Goal: Download file/media

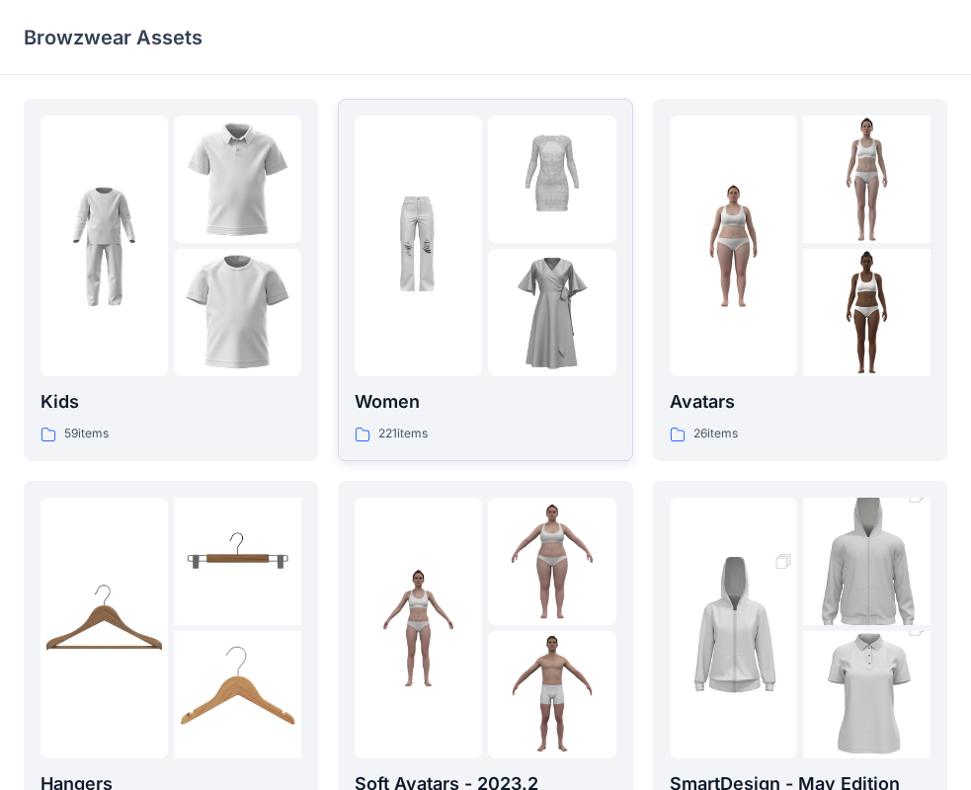
click at [443, 300] on div at bounding box center [418, 246] width 127 height 261
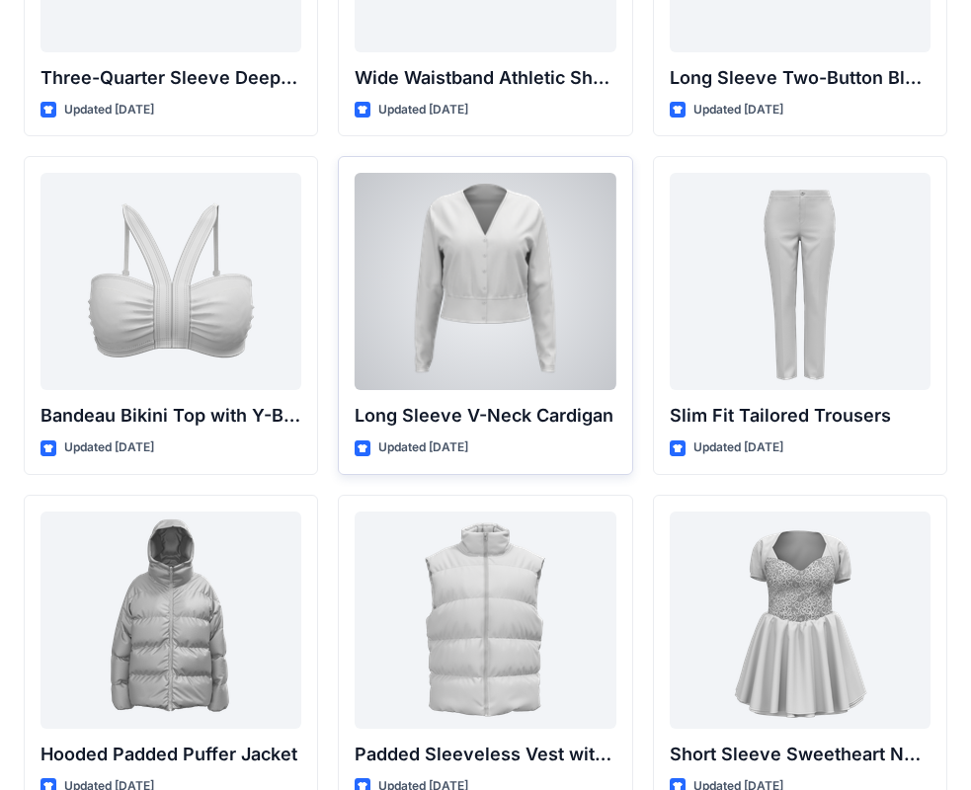
scroll to position [1975, 0]
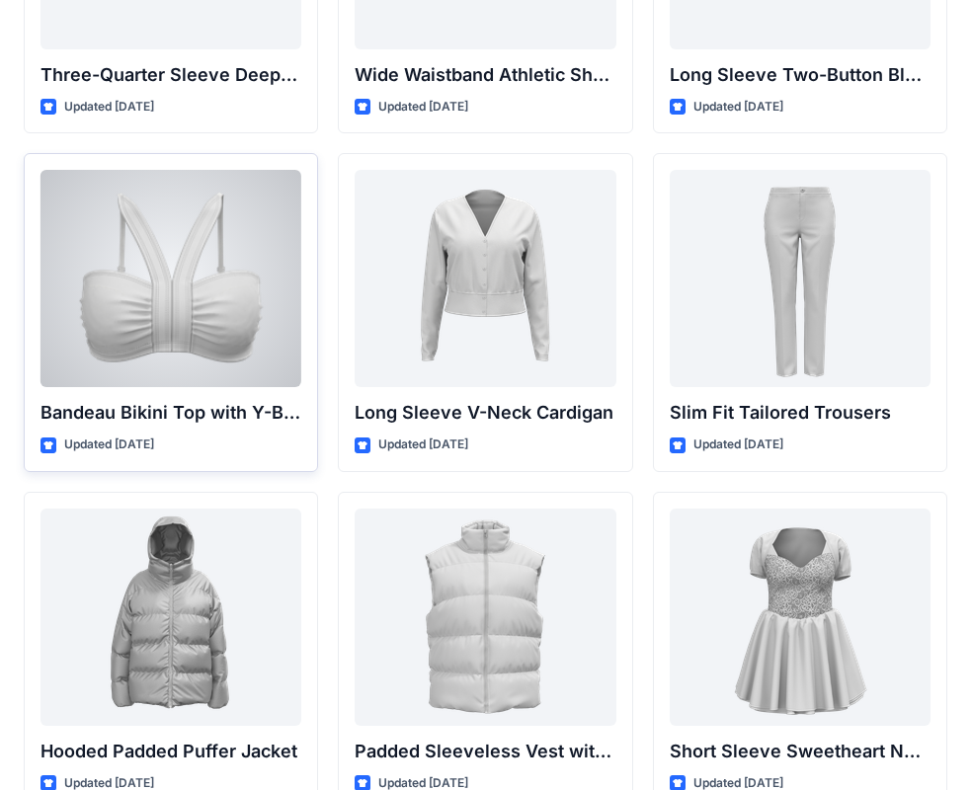
click at [208, 314] on div at bounding box center [170, 278] width 261 height 217
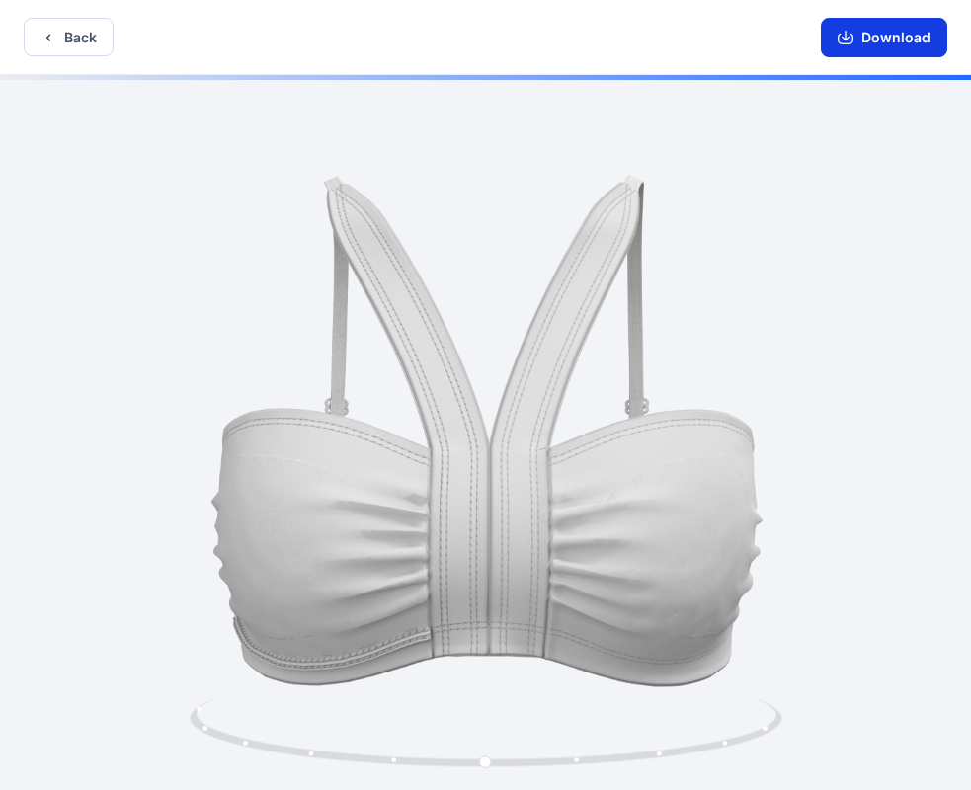
click at [854, 49] on button "Download" at bounding box center [884, 38] width 126 height 40
